Goal: Obtain resource: Download file/media

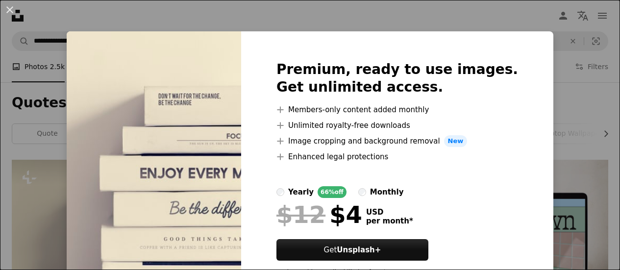
scroll to position [98, 0]
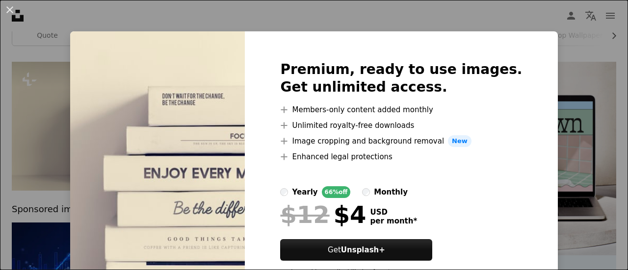
click at [520, 45] on div "Premium, ready to use images. Get unlimited access. A plus sign Members-only co…" at bounding box center [401, 172] width 312 height 283
click at [565, 160] on div "An X shape Premium, ready to use images. Get unlimited access. A plus sign Memb…" at bounding box center [314, 135] width 628 height 270
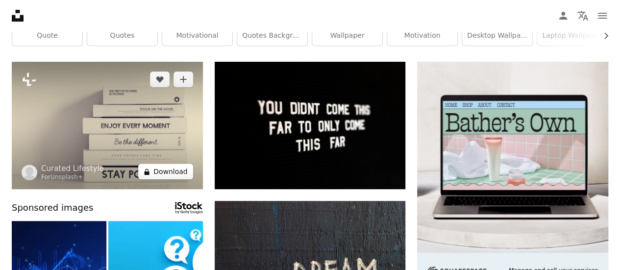
click at [164, 171] on button "A lock Download" at bounding box center [165, 172] width 55 height 16
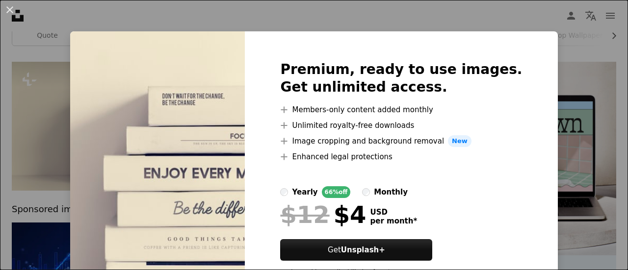
click at [569, 137] on div "An X shape Premium, ready to use images. Get unlimited access. A plus sign Memb…" at bounding box center [314, 135] width 628 height 270
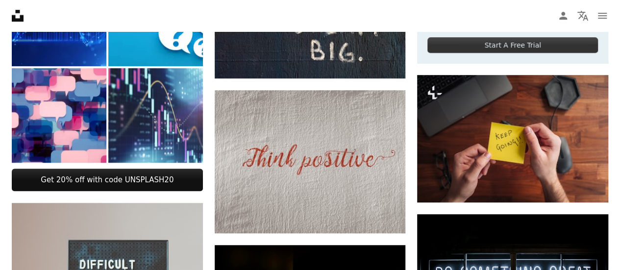
scroll to position [343, 0]
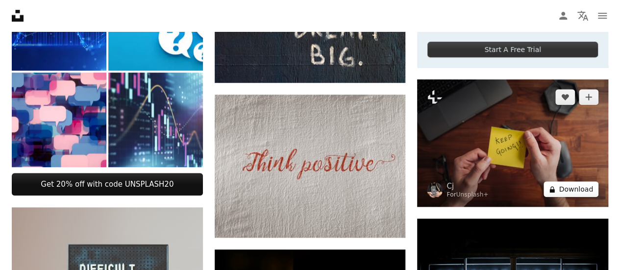
click at [582, 192] on button "A lock Download" at bounding box center [571, 189] width 55 height 16
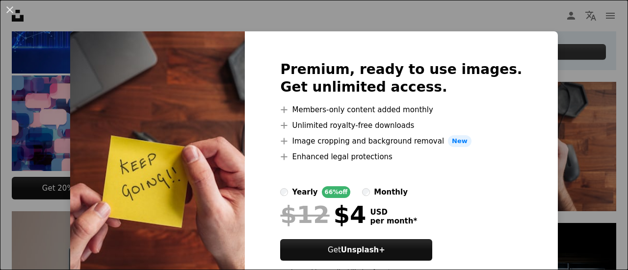
click at [526, 48] on div "Premium, ready to use images. Get unlimited access. A plus sign Members-only co…" at bounding box center [401, 172] width 312 height 283
click at [561, 120] on div "An X shape Premium, ready to use images. Get unlimited access. A plus sign Memb…" at bounding box center [314, 135] width 628 height 270
